Goal: Find specific page/section: Find specific page/section

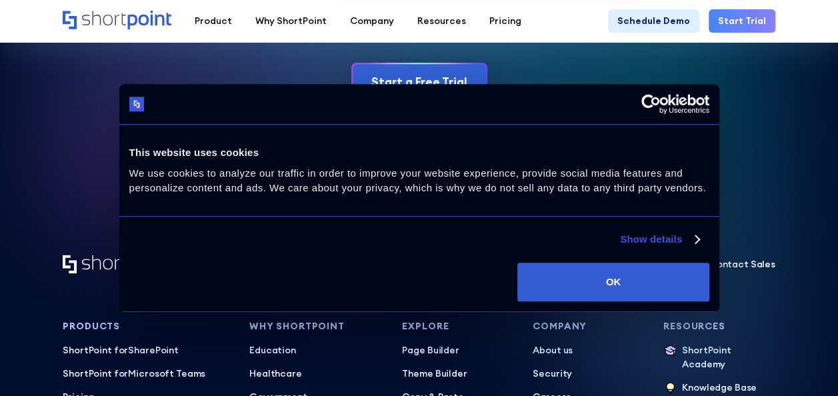
scroll to position [5618, 0]
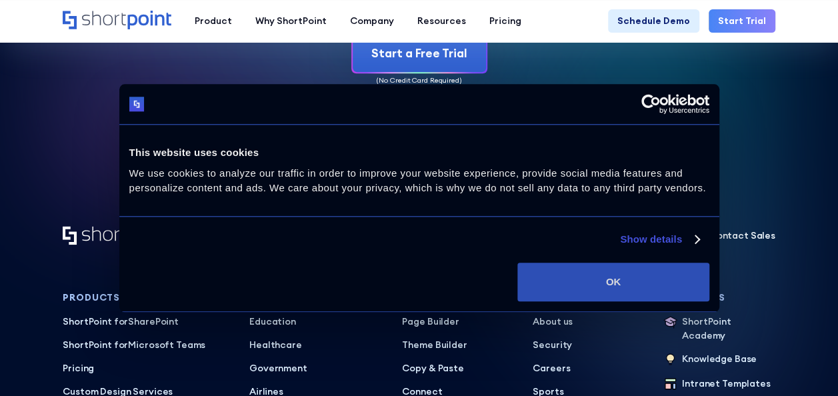
click at [672, 264] on button "OK" at bounding box center [613, 282] width 191 height 39
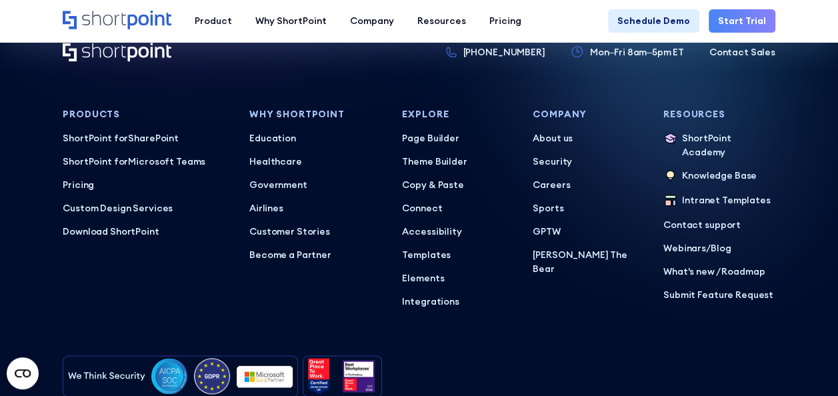
scroll to position [5799, 0]
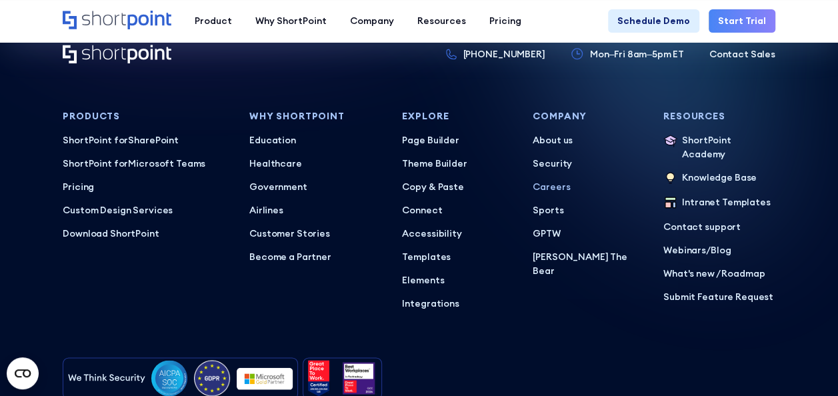
click at [540, 180] on p "Careers" at bounding box center [589, 187] width 112 height 14
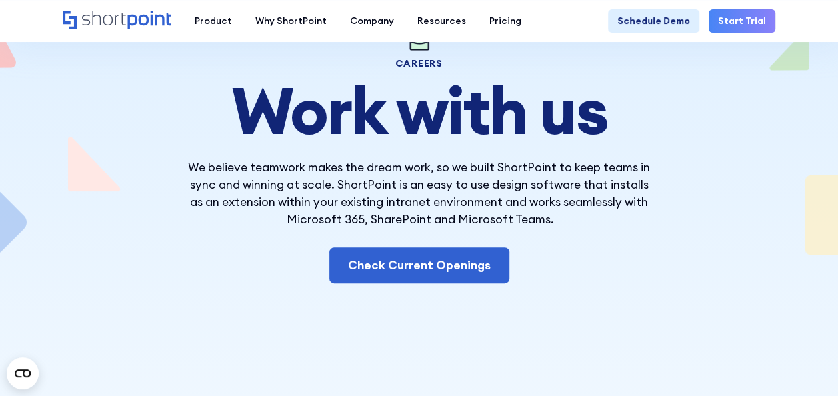
scroll to position [125, 0]
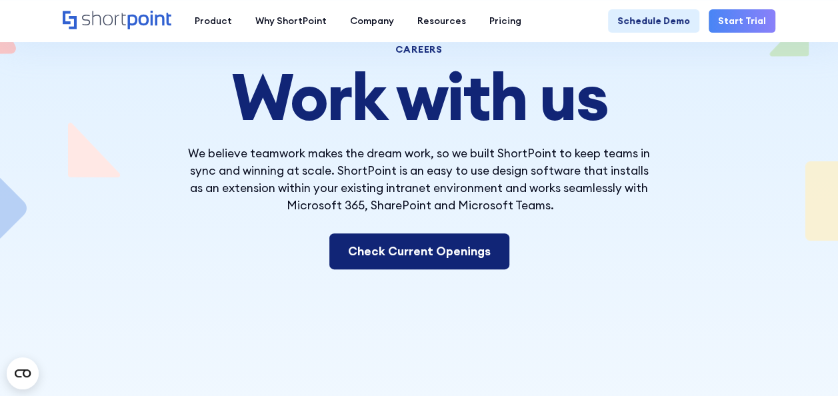
click at [461, 235] on link "Check Current Openings" at bounding box center [420, 251] width 180 height 36
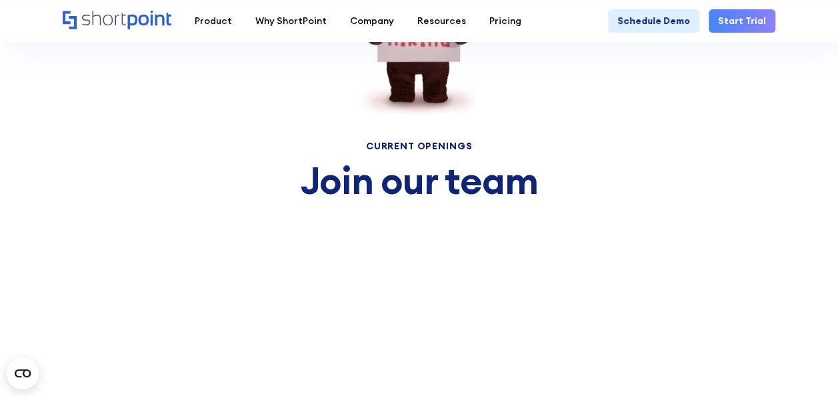
scroll to position [4655, 0]
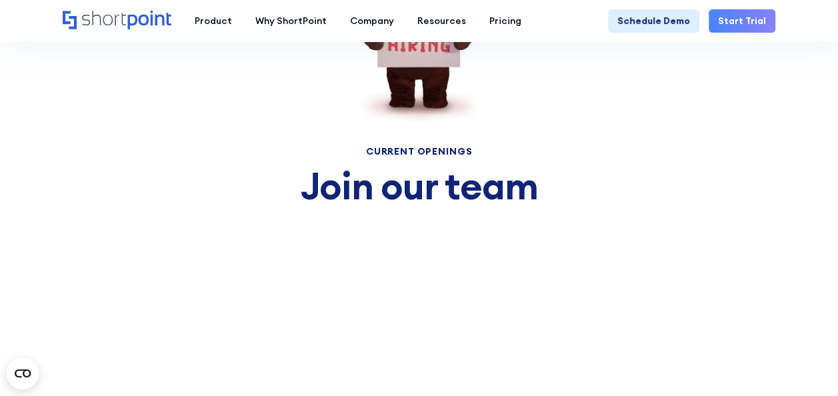
click at [448, 207] on section "Current Openings Join our team Senior software developer (Part-Time) This is so…" at bounding box center [419, 87] width 838 height 474
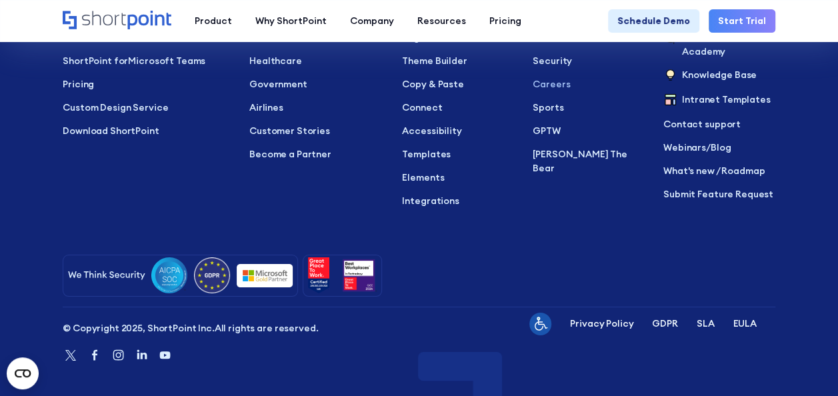
scroll to position [7281, 0]
